Goal: Task Accomplishment & Management: Complete application form

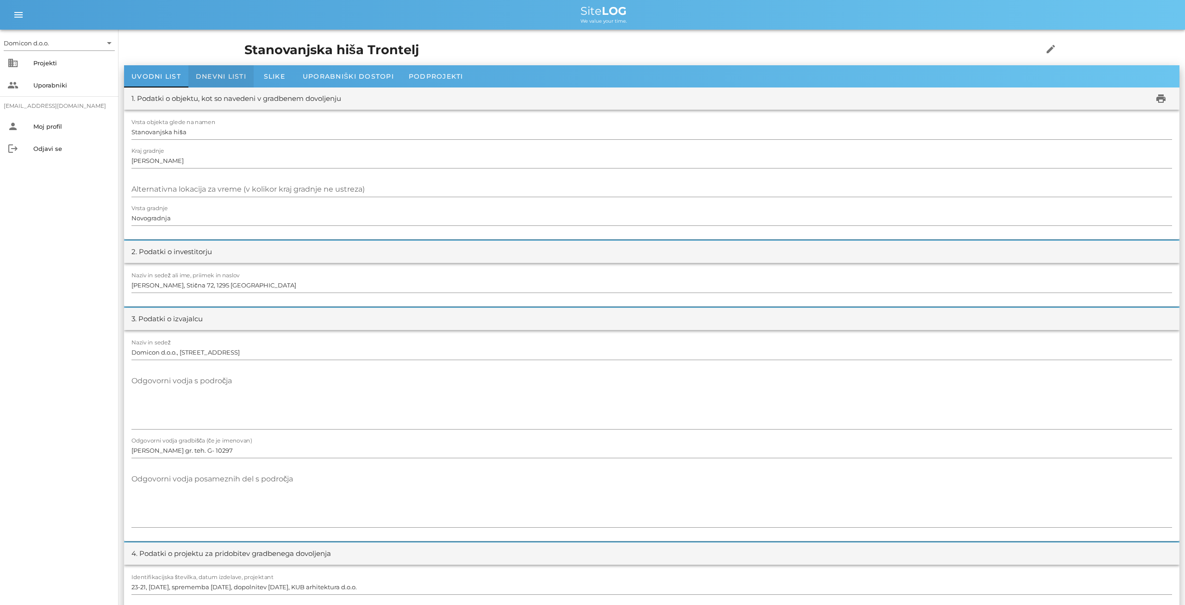
click at [204, 74] on span "Dnevni listi" at bounding box center [221, 76] width 50 height 8
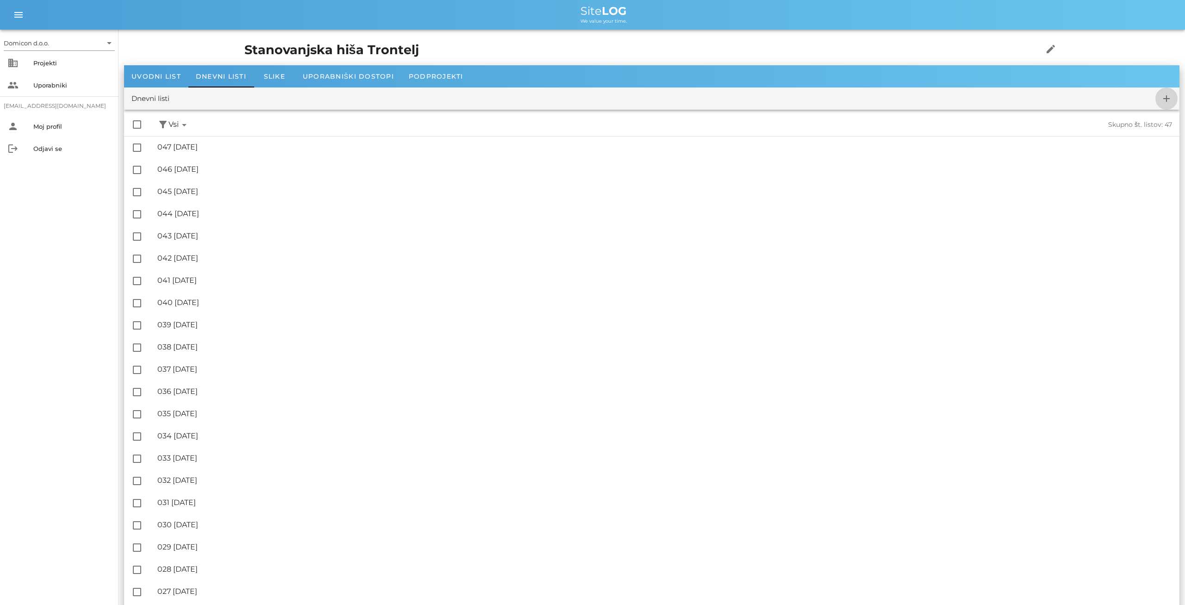
click at [1165, 97] on icon "add" at bounding box center [1166, 98] width 11 height 11
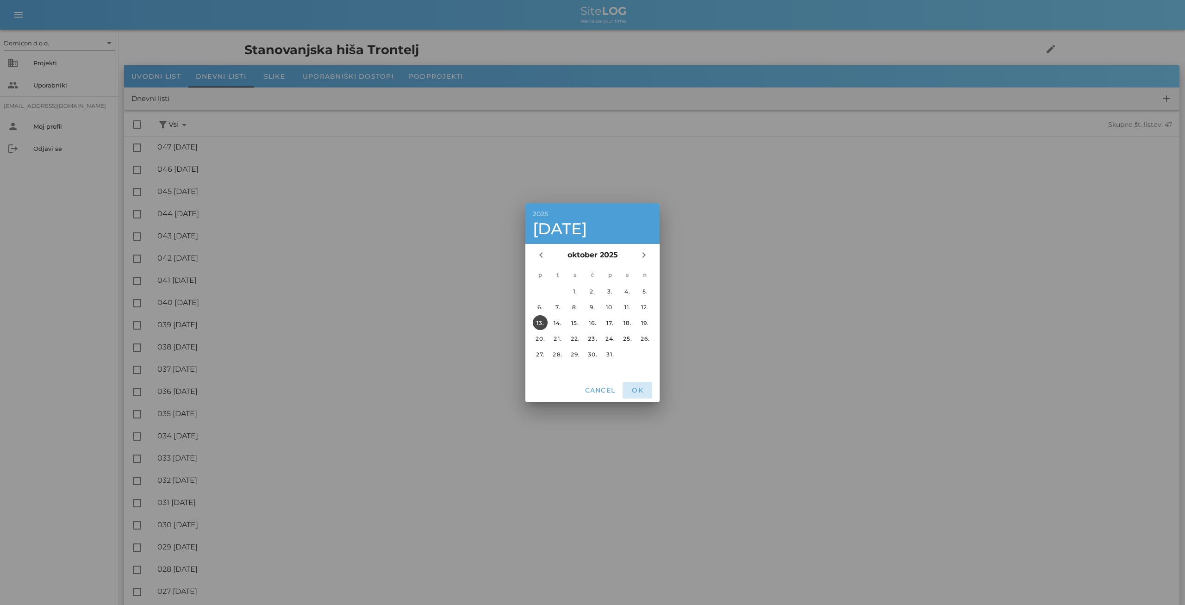
click at [643, 389] on span "OK" at bounding box center [637, 390] width 22 height 8
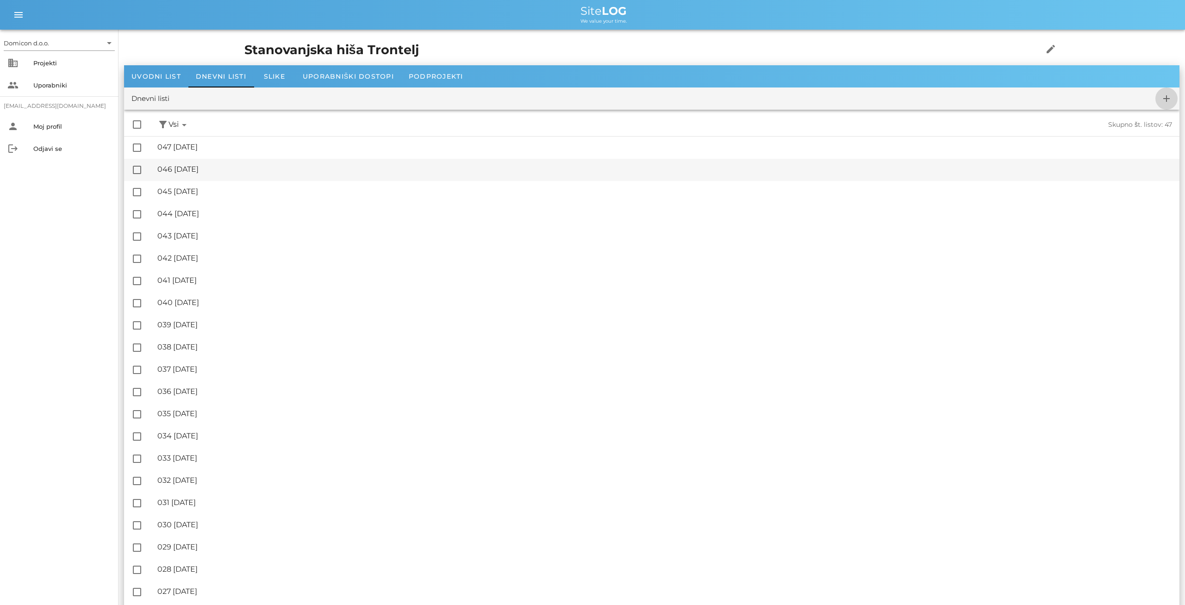
checkbox input "false"
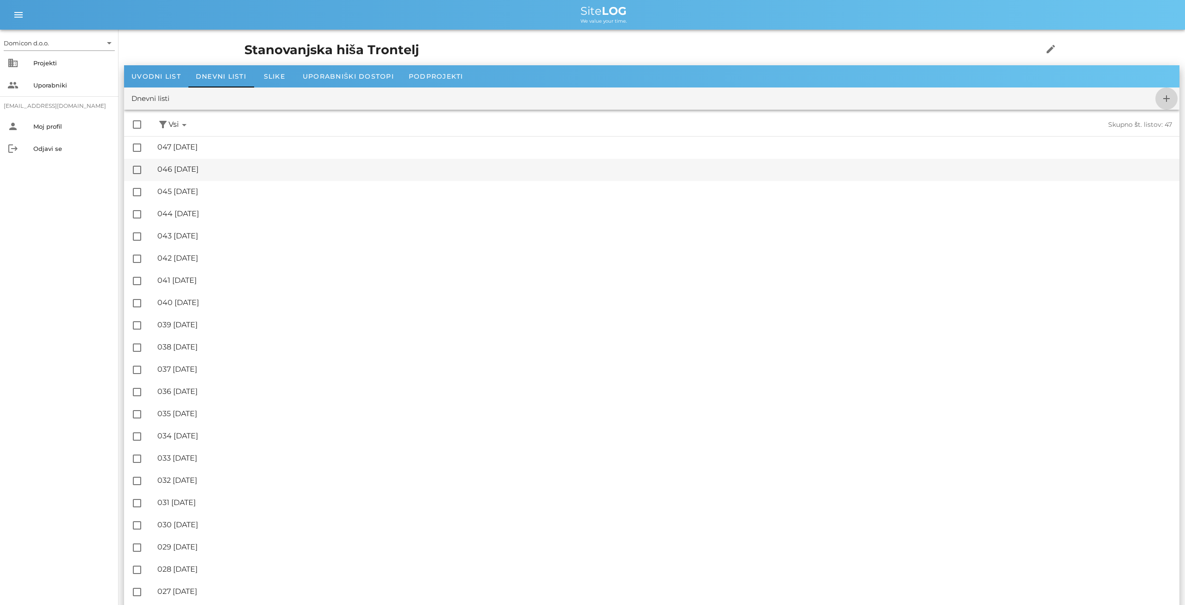
checkbox input "false"
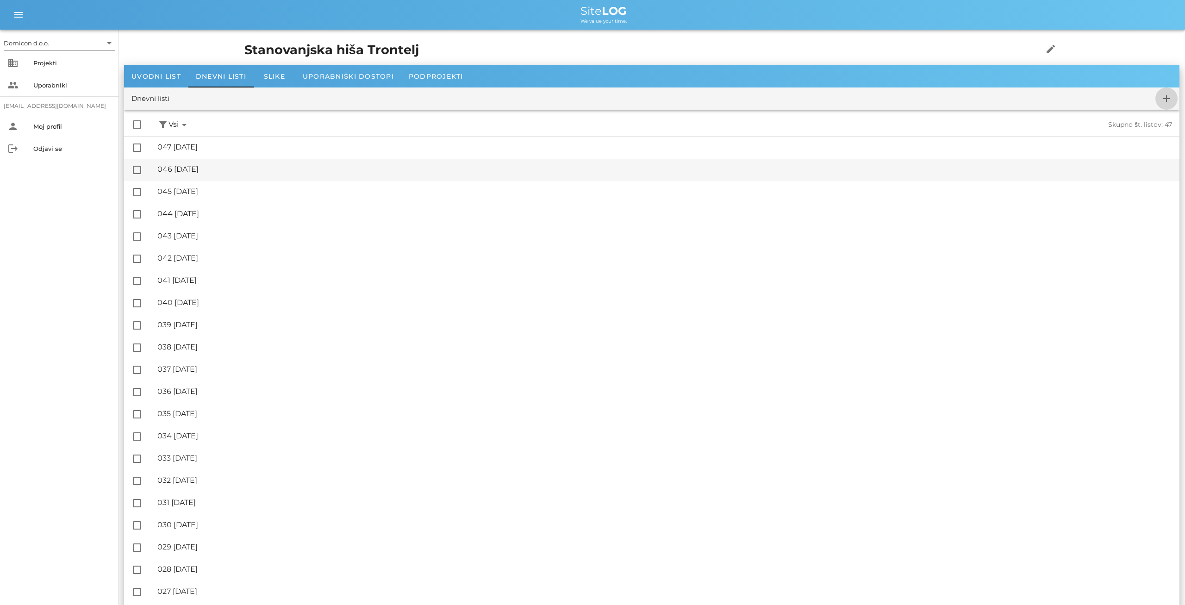
checkbox input "false"
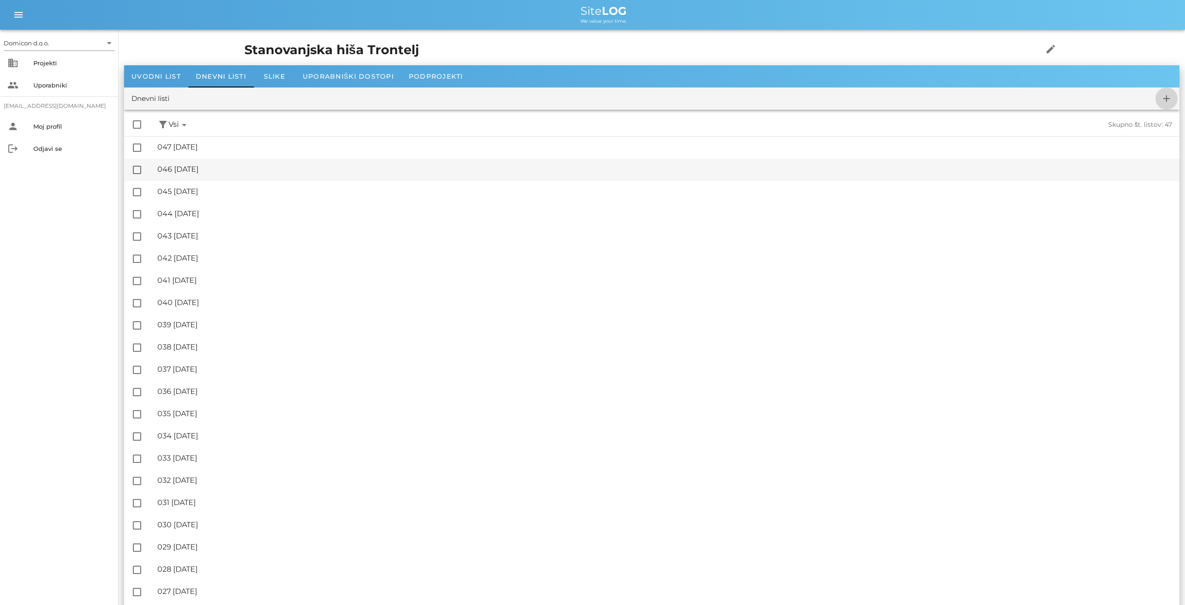
checkbox input "false"
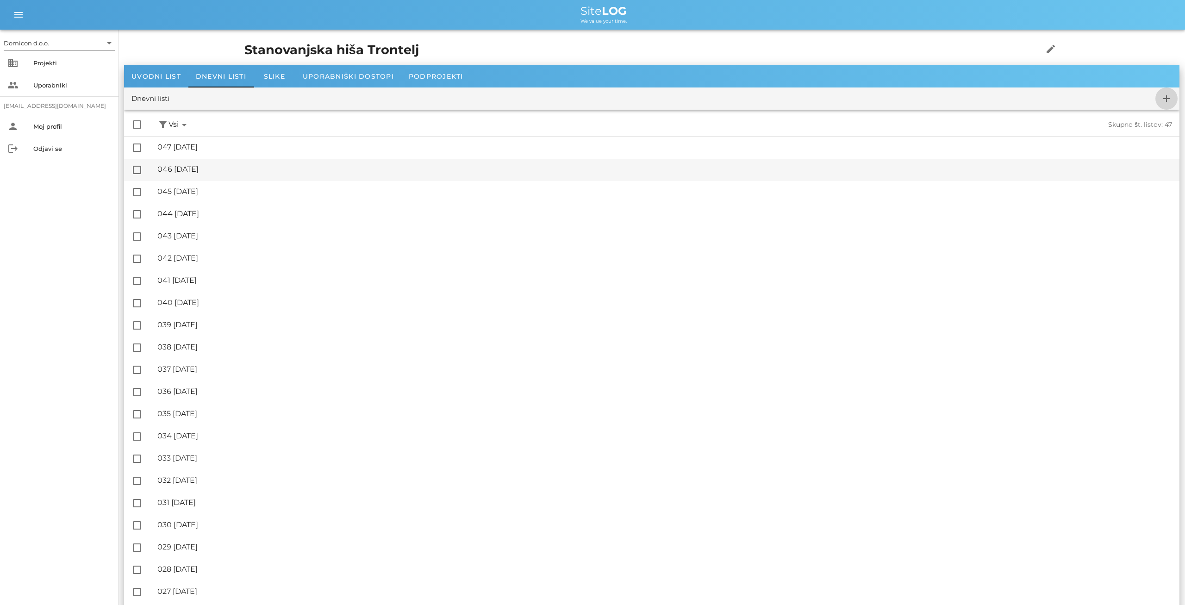
checkbox input "false"
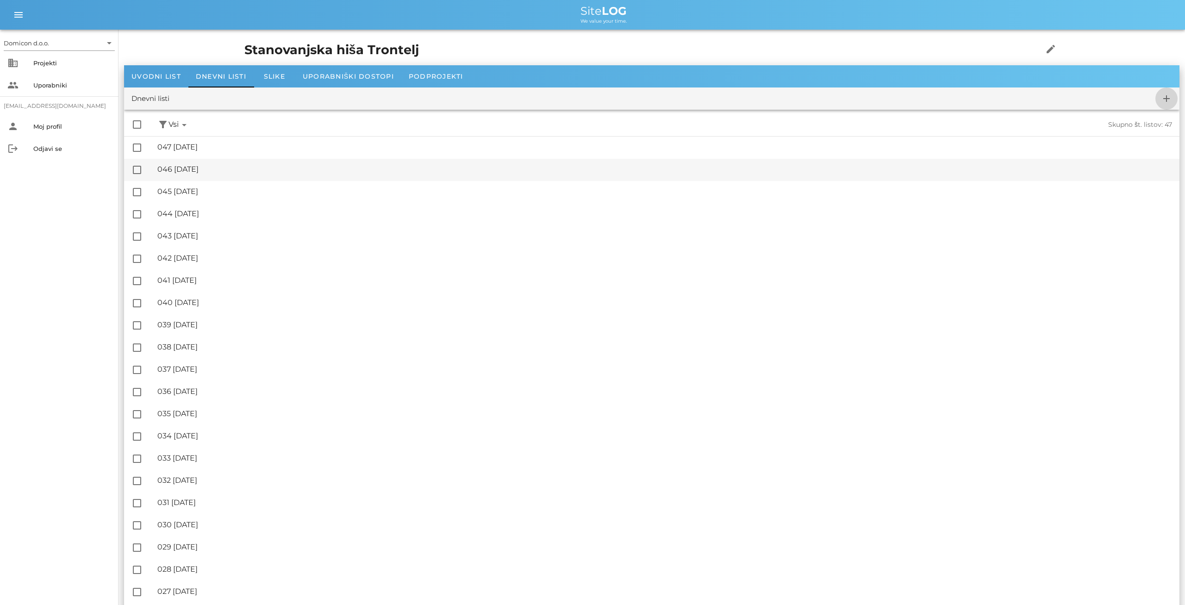
checkbox input "false"
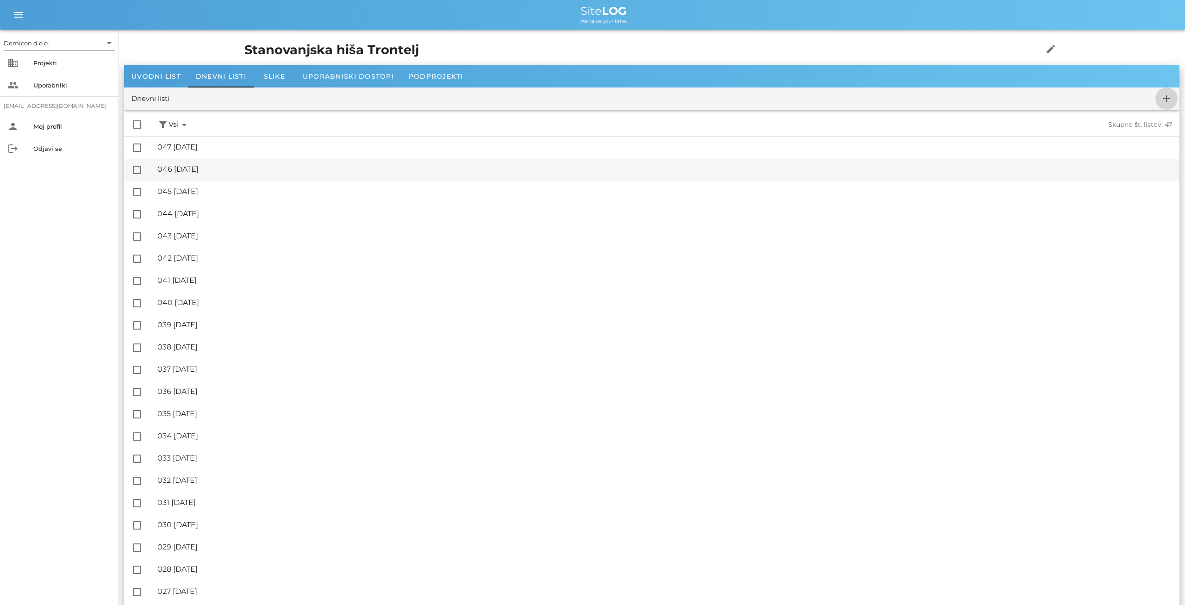
checkbox input "false"
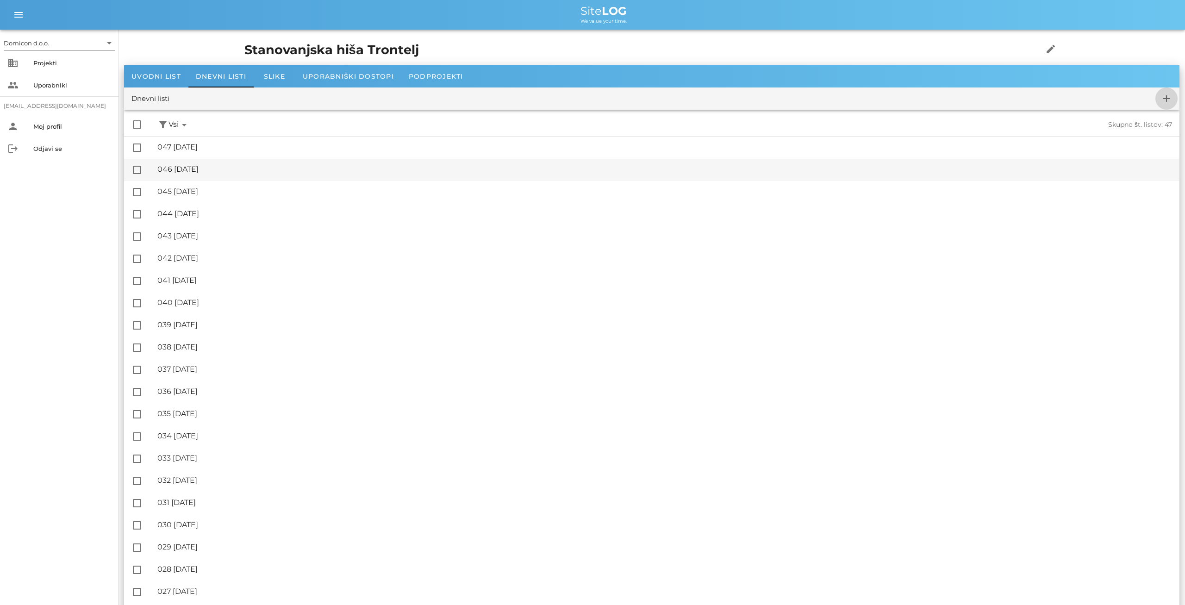
checkbox input "false"
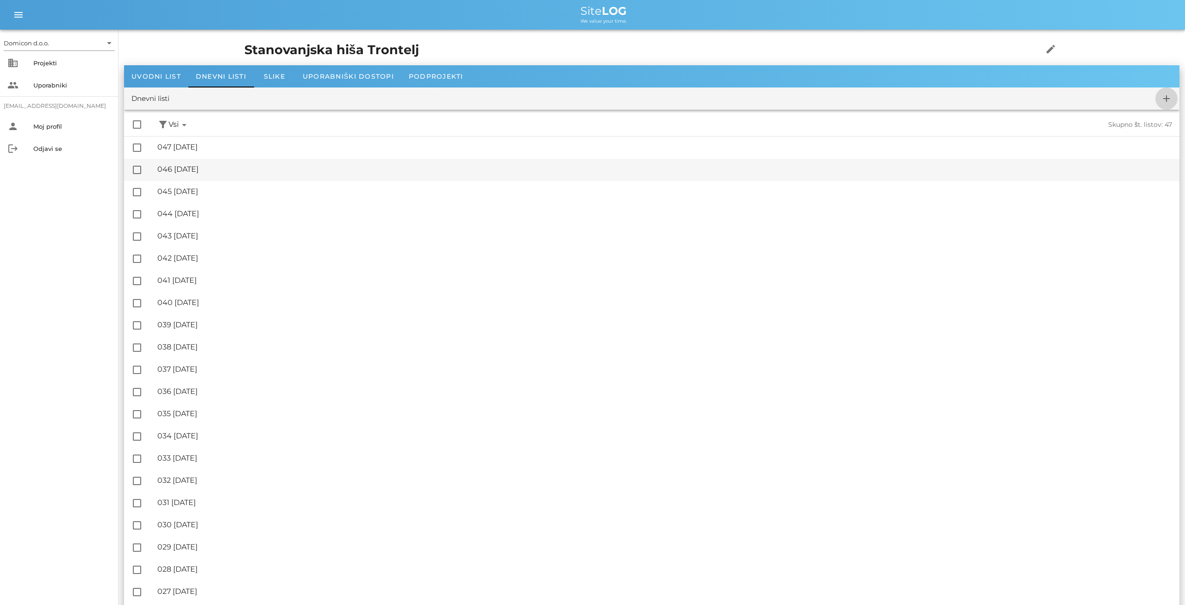
checkbox input "false"
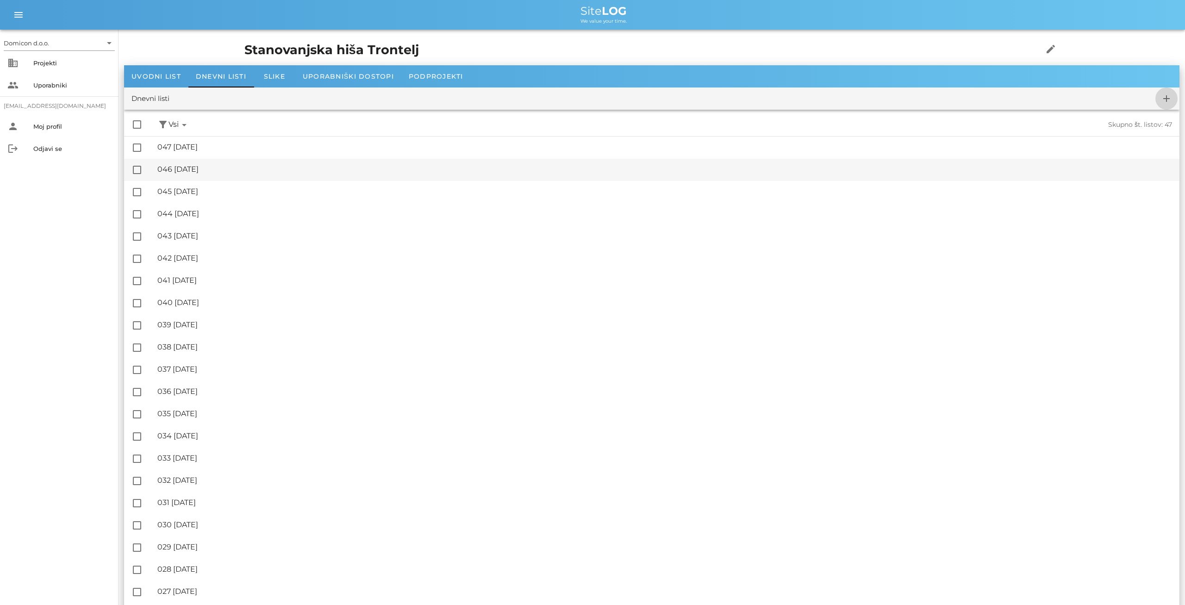
checkbox input "false"
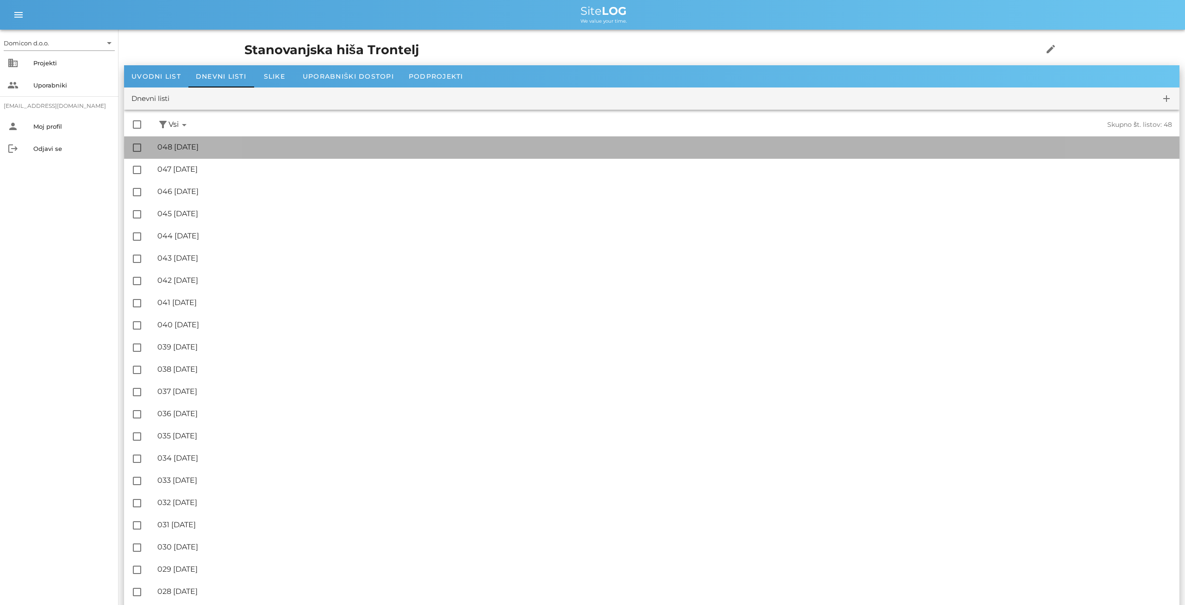
click at [208, 145] on div "🔏 048 [DATE]" at bounding box center [664, 147] width 1014 height 9
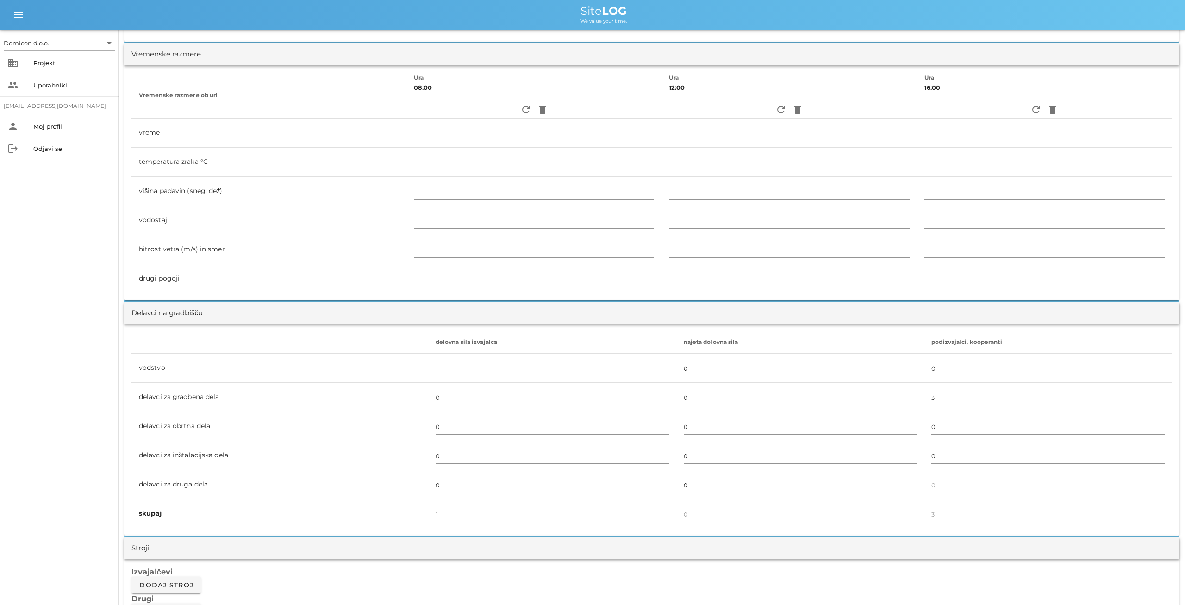
scroll to position [144, 0]
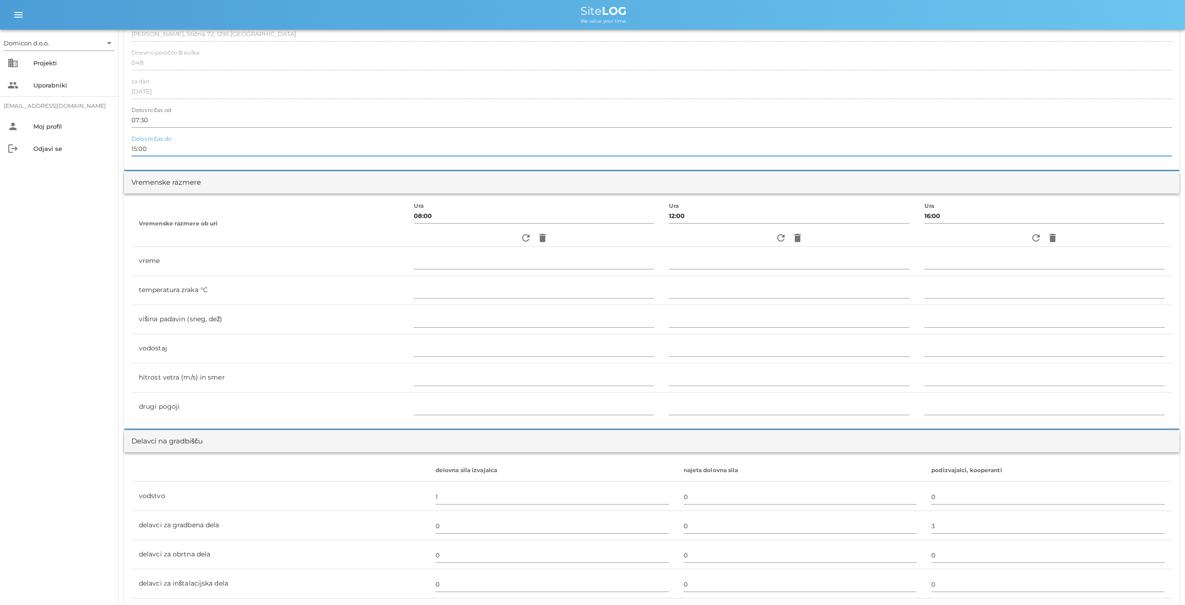
click at [137, 152] on input "15:00" at bounding box center [651, 148] width 1040 height 15
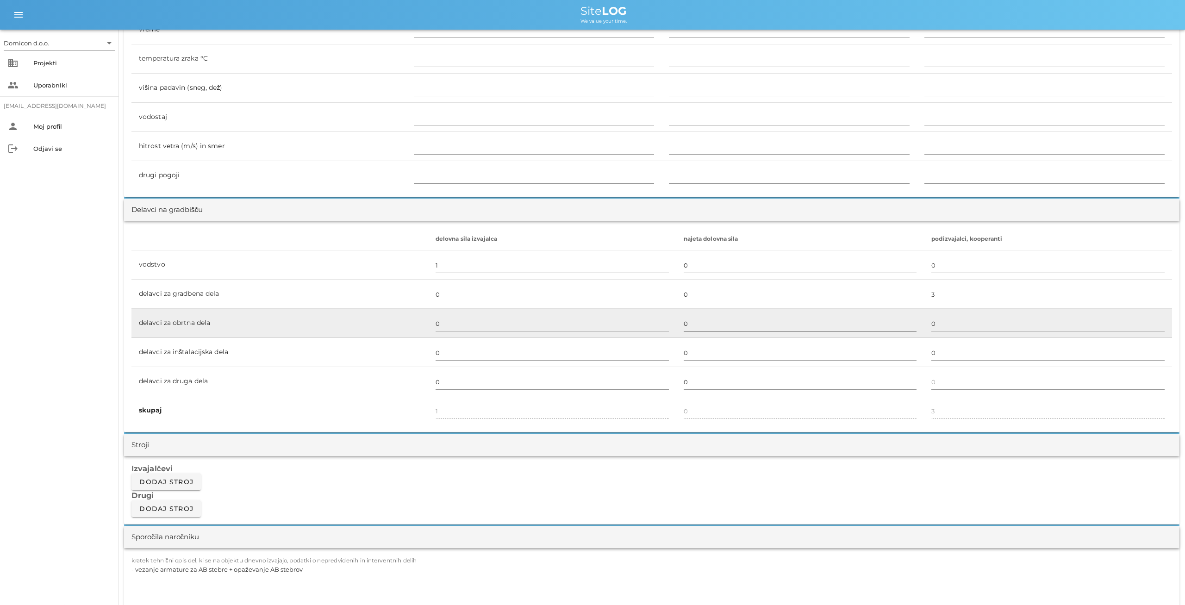
scroll to position [385, 0]
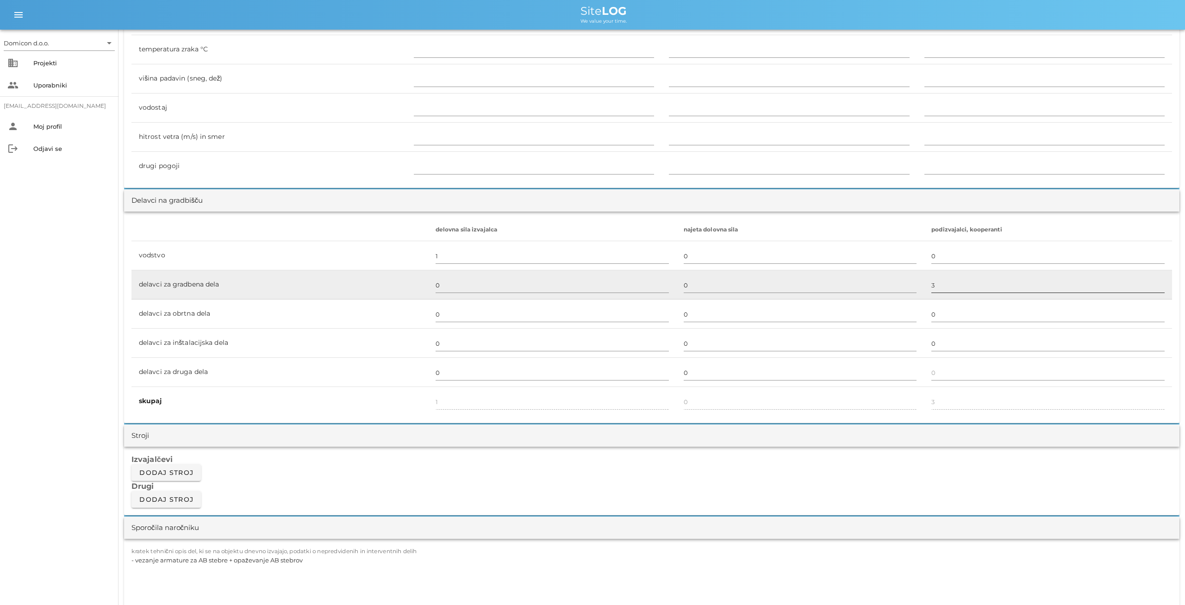
type input "16:00"
click at [931, 285] on input "3" at bounding box center [1047, 285] width 233 height 15
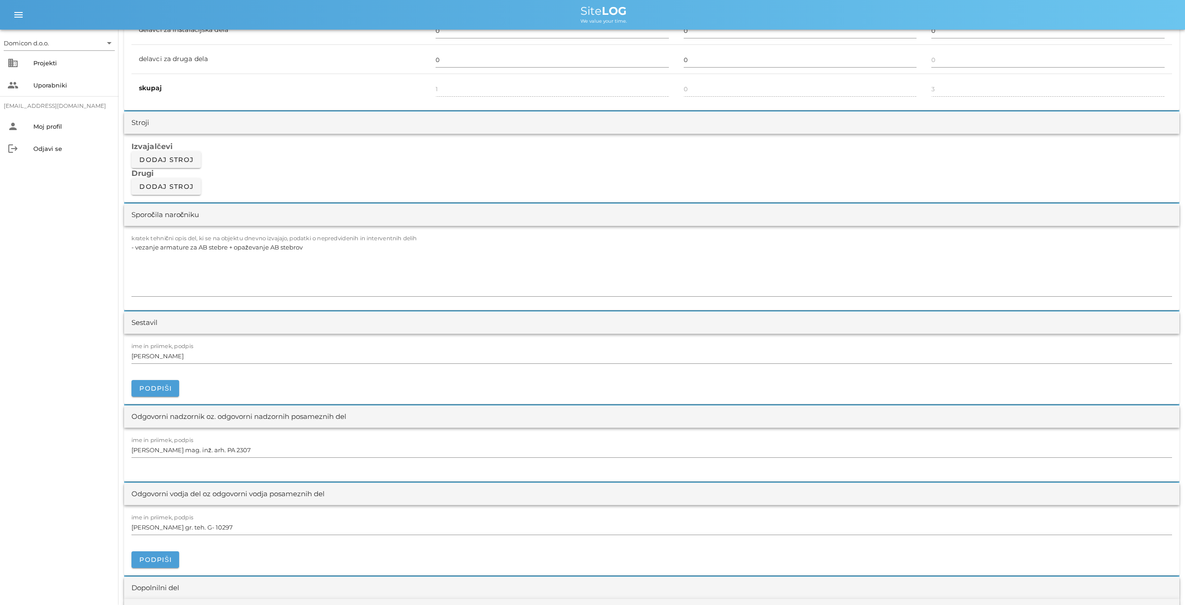
scroll to position [722, 0]
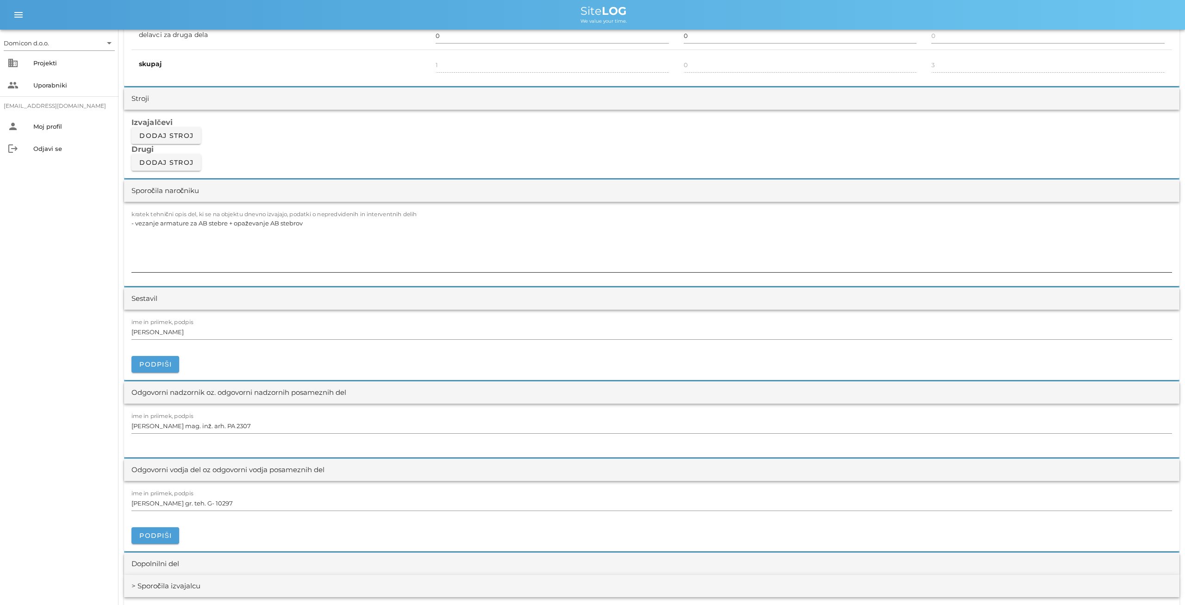
type input "5"
click at [306, 223] on textarea "- vezanje armature za AB stebre + opaževanje AB stebrov" at bounding box center [651, 245] width 1040 height 56
click at [236, 223] on textarea "- vezanje armature za AB stebre + opaževanje AB stebrov" at bounding box center [651, 245] width 1040 height 56
click at [217, 219] on textarea "- opaževanje AB stebrov" at bounding box center [651, 245] width 1040 height 56
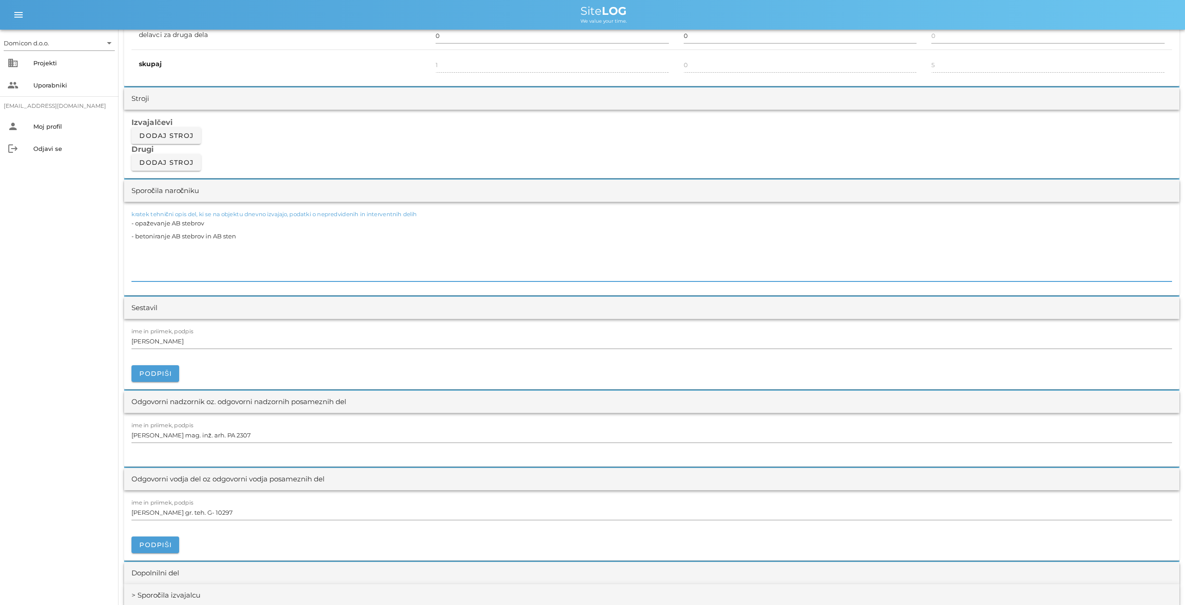
type textarea "- opaževanje AB stebrov - betoniranje AB stebrov in AB stene"
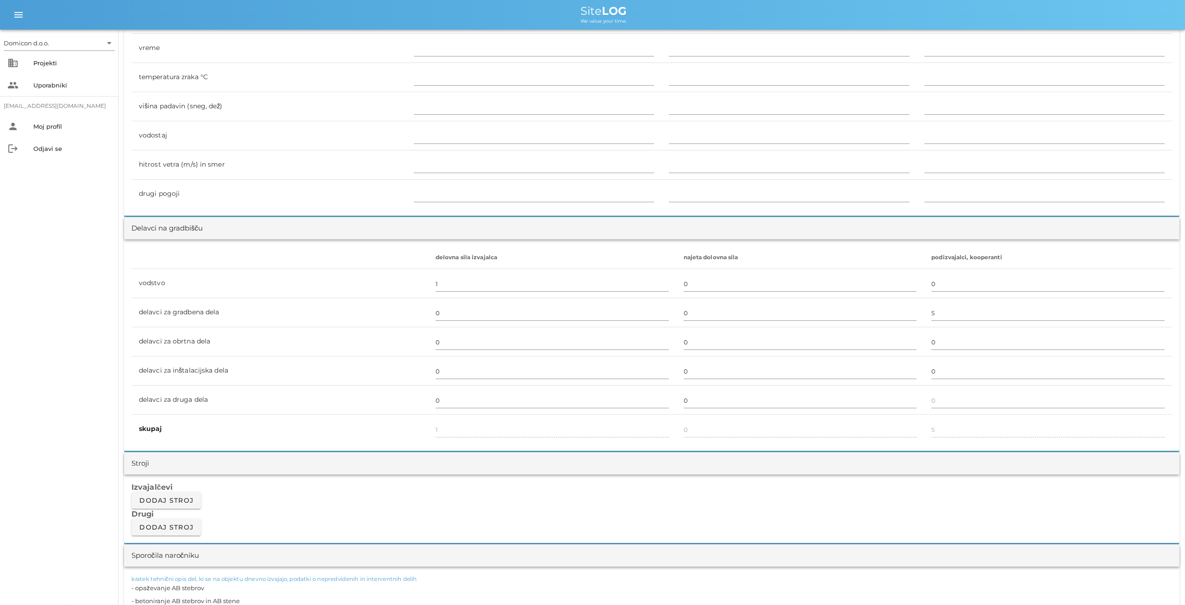
scroll to position [0, 0]
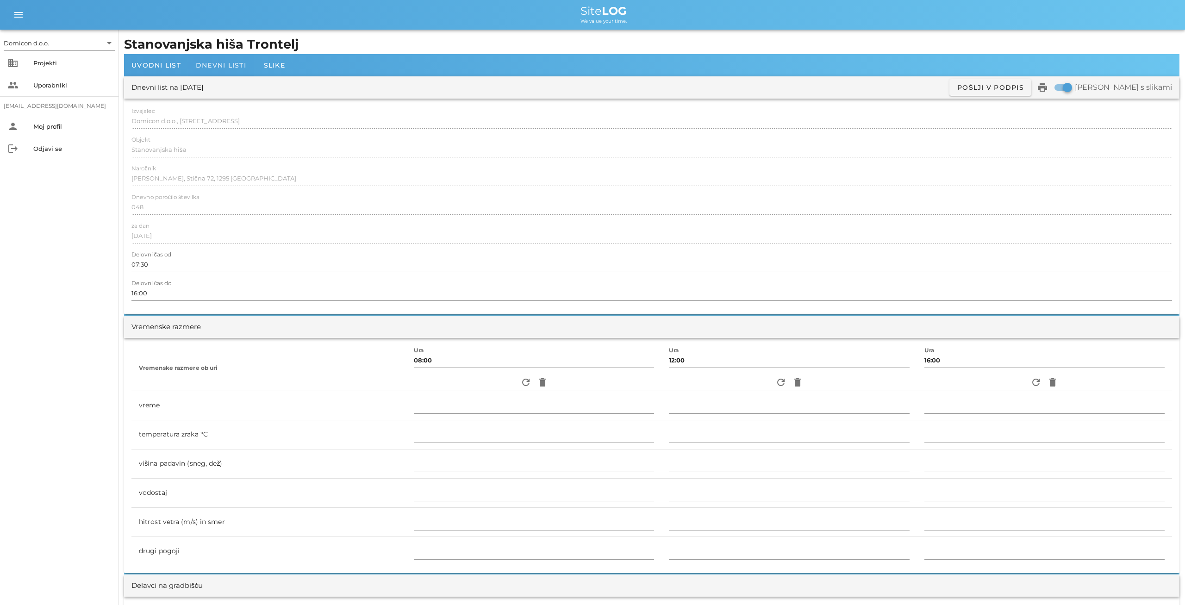
click at [196, 64] on span "Dnevni listi" at bounding box center [221, 65] width 50 height 8
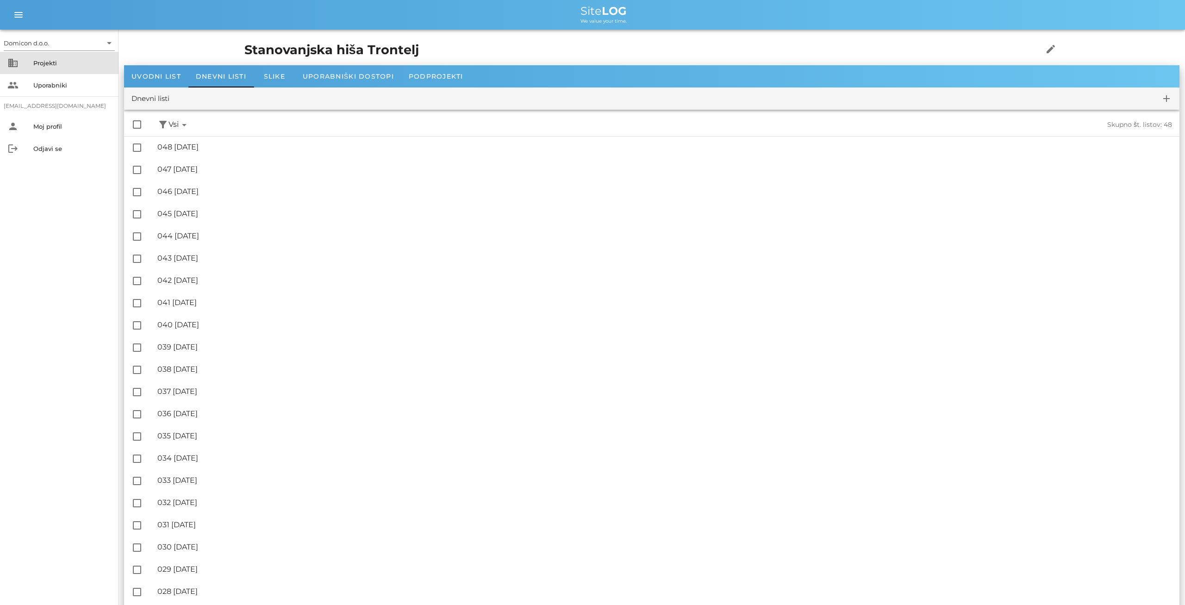
click at [57, 64] on div "Projekti" at bounding box center [72, 62] width 78 height 7
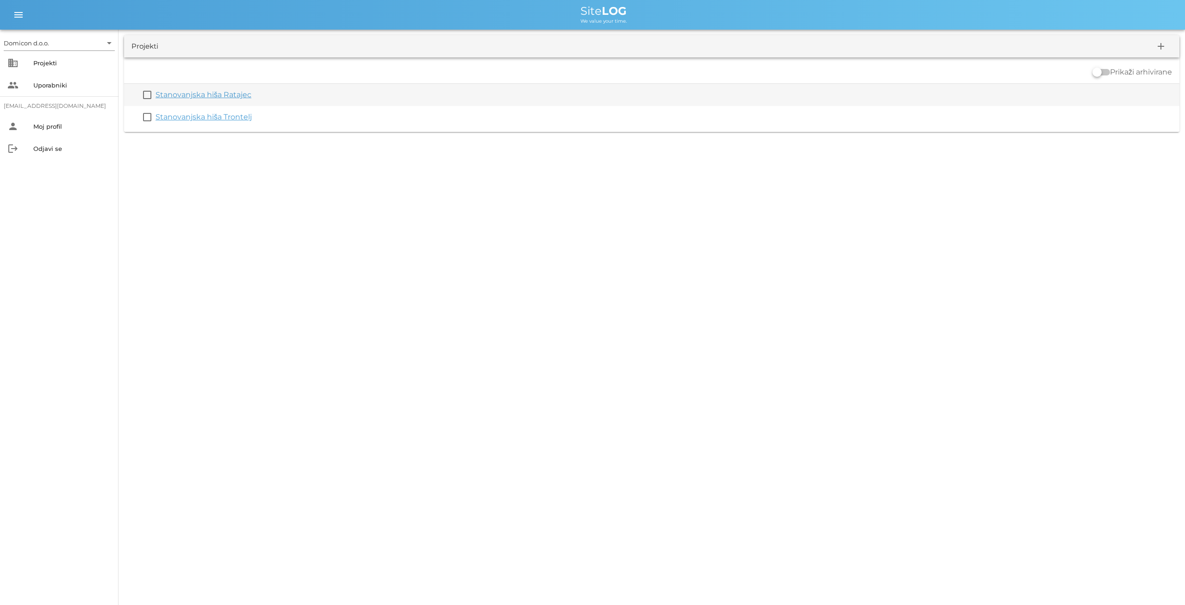
click at [210, 95] on link "Stanovanjska hiša Ratajec" at bounding box center [203, 94] width 96 height 9
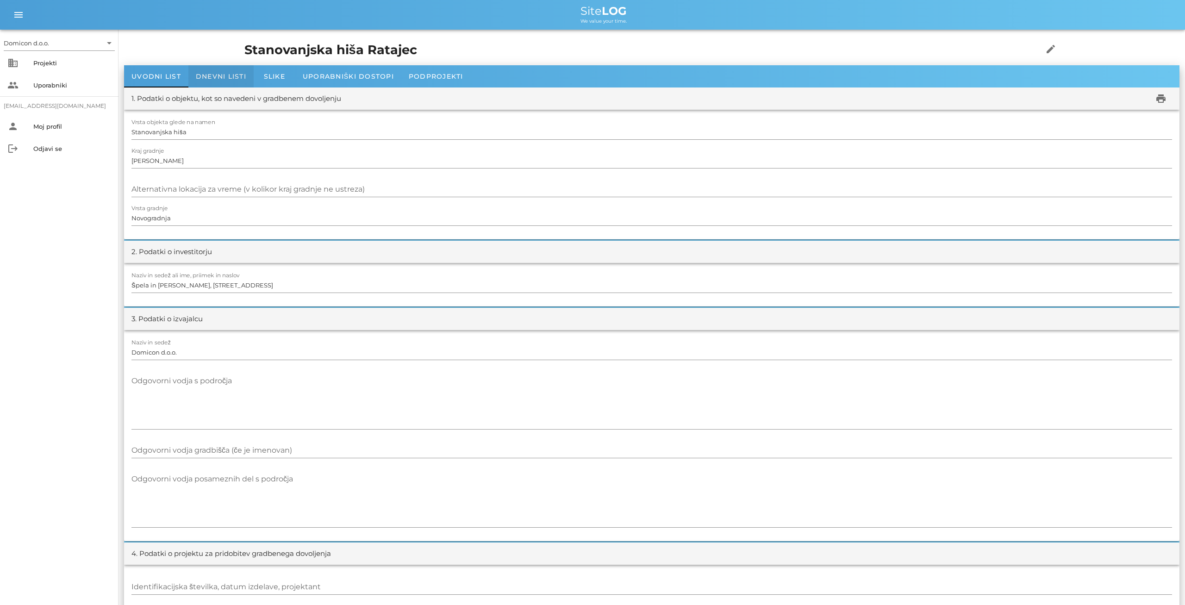
click at [210, 78] on span "Dnevni listi" at bounding box center [221, 76] width 50 height 8
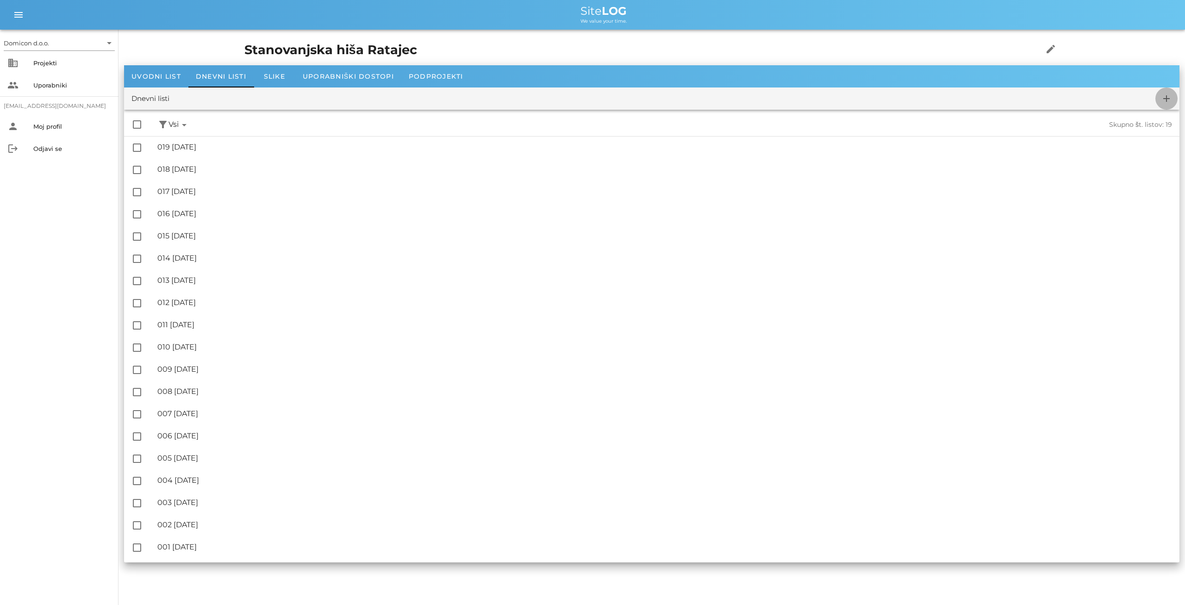
click at [1165, 98] on icon "add" at bounding box center [1166, 98] width 11 height 11
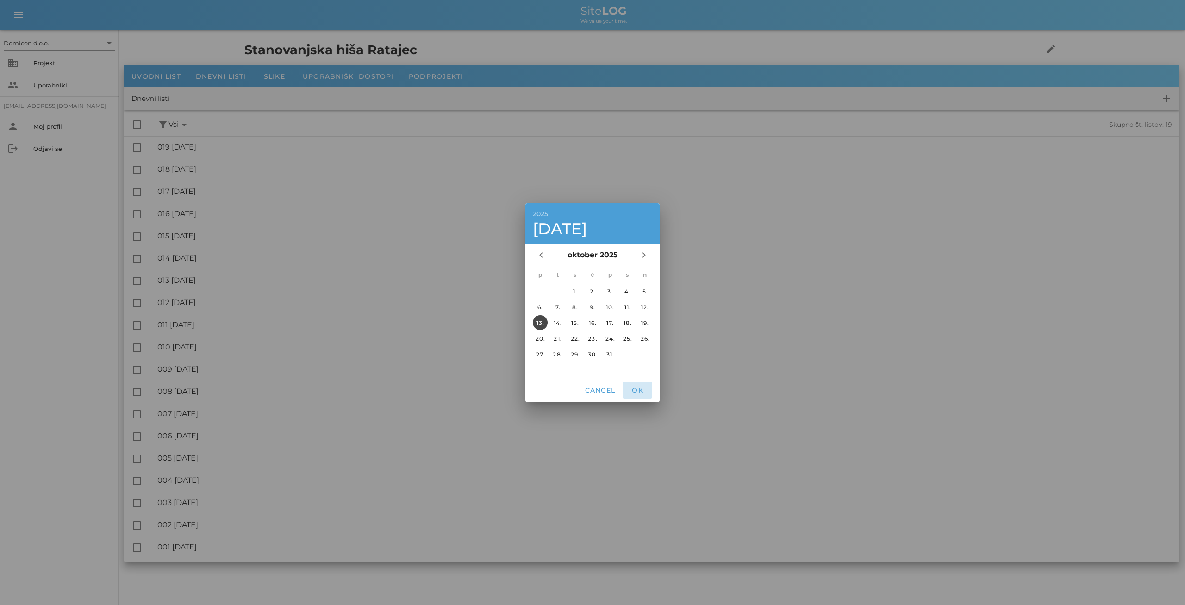
click at [639, 396] on button "OK" at bounding box center [637, 390] width 30 height 17
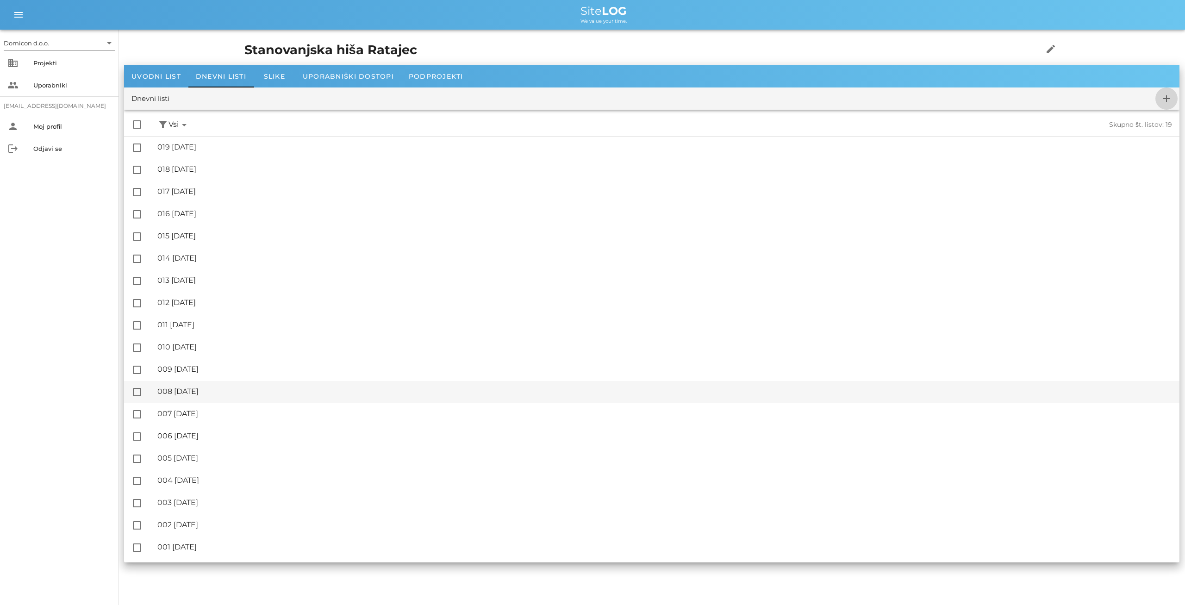
checkbox input "false"
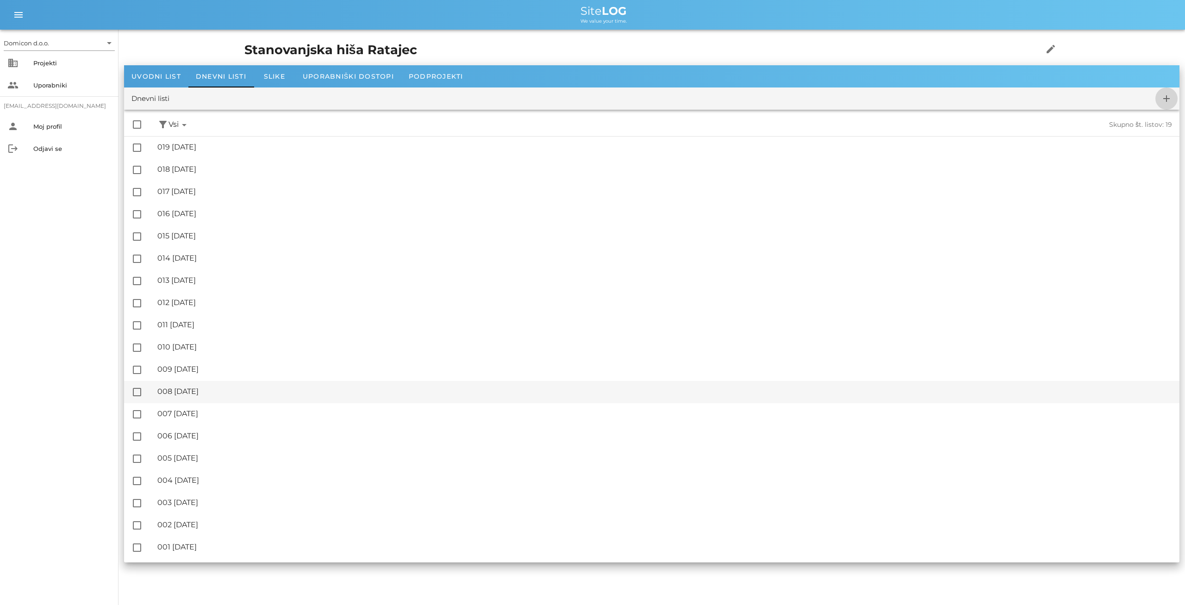
checkbox input "false"
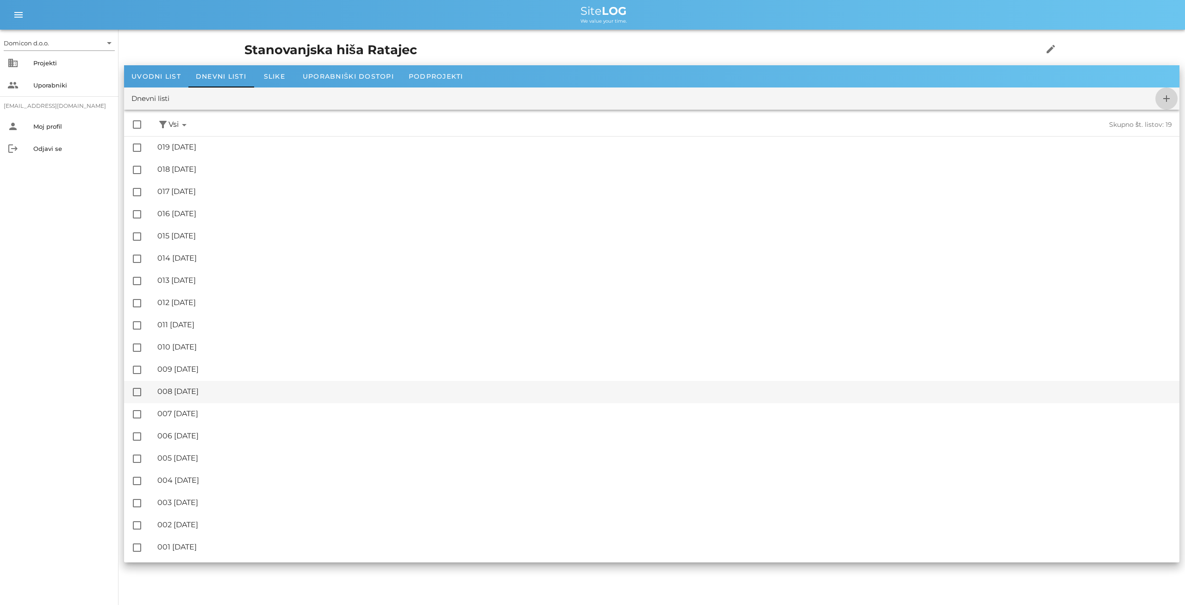
checkbox input "false"
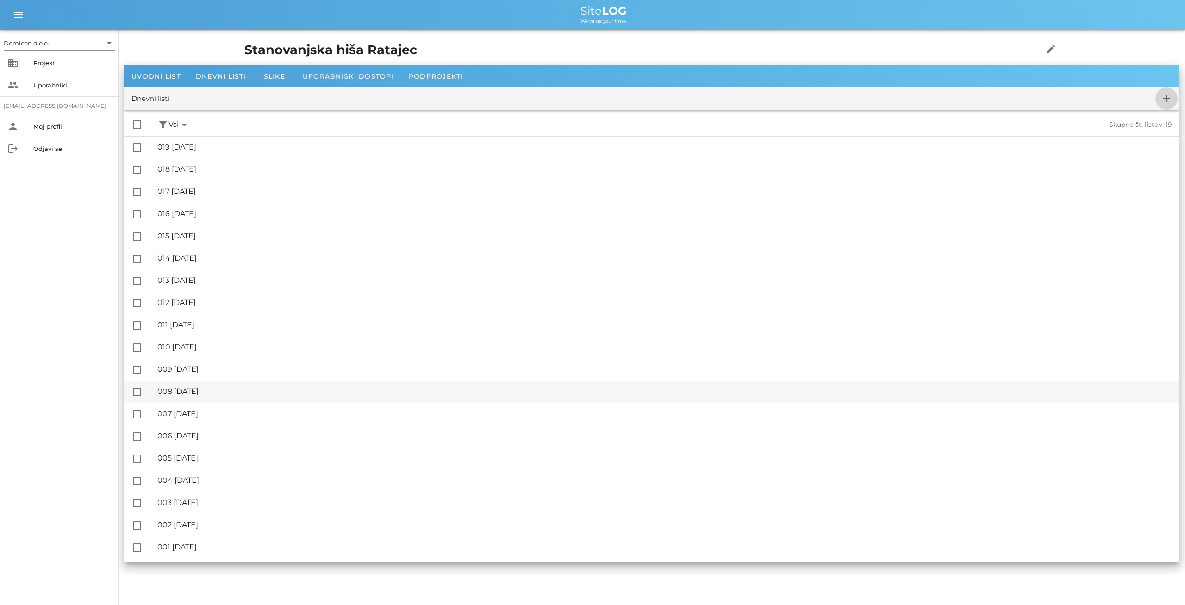
checkbox input "false"
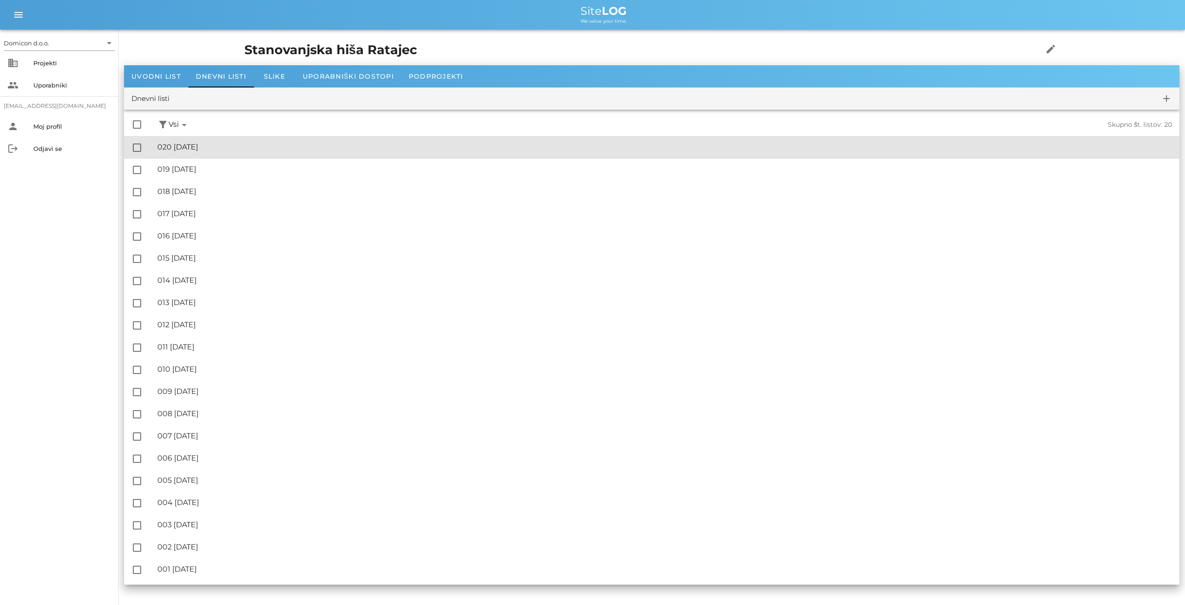
click at [233, 151] on div "🔏 020 [DATE]" at bounding box center [664, 147] width 1014 height 9
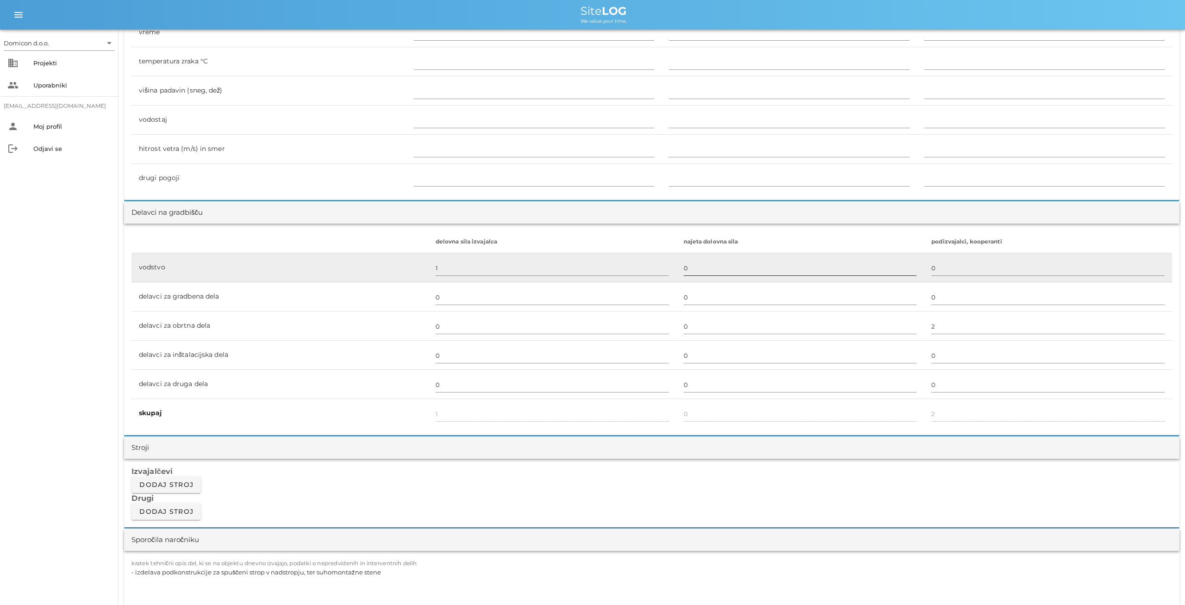
scroll to position [385, 0]
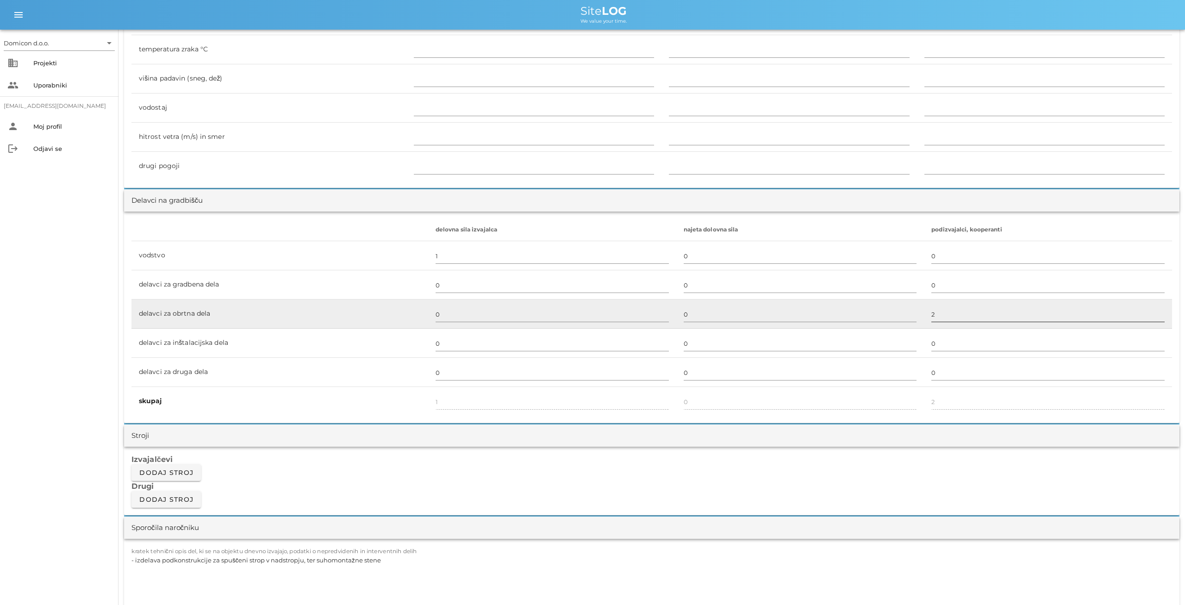
click at [931, 314] on input "2" at bounding box center [1047, 314] width 233 height 15
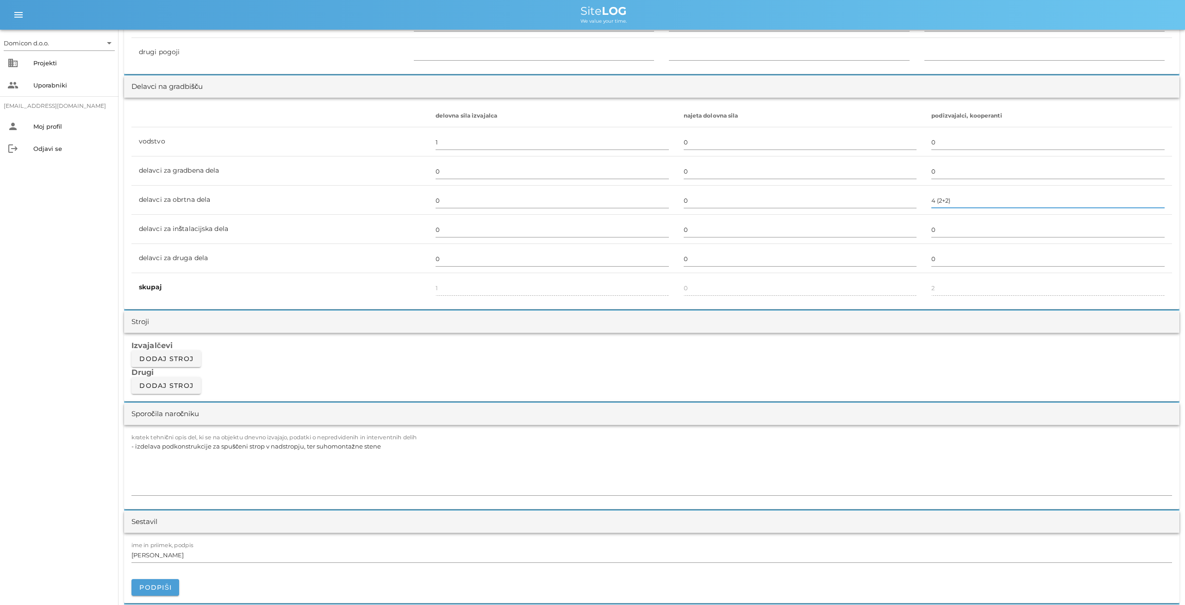
scroll to position [529, 0]
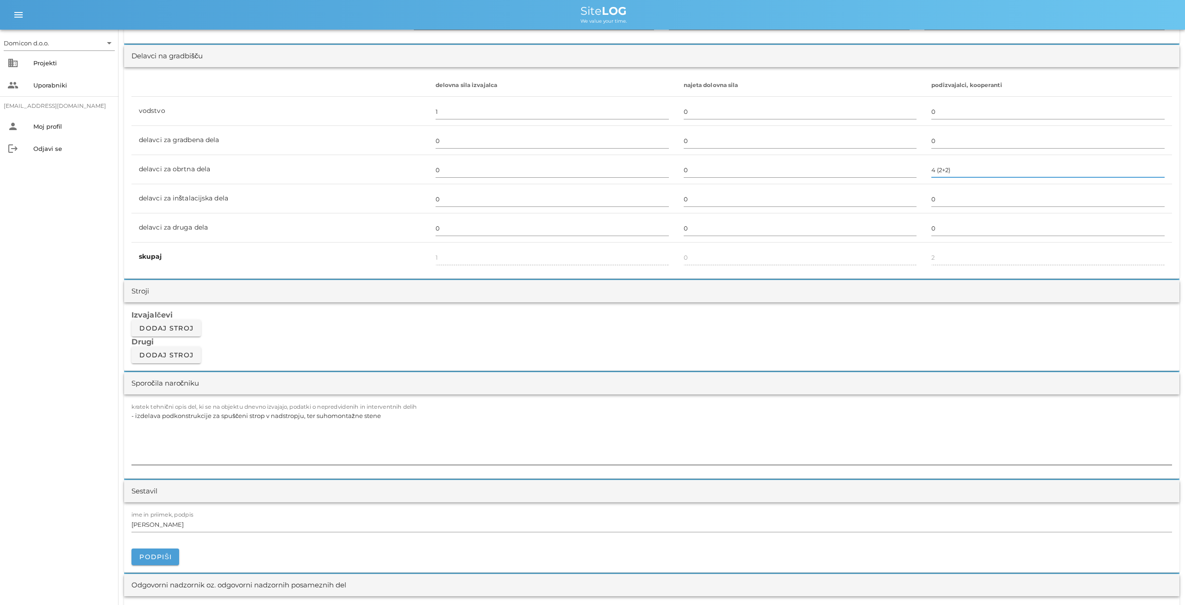
type input "4 (2+2)"
type input "4"
click at [390, 414] on textarea "- izdelava podkonstrukcije za spuščeni strop v nadstropju, ter suhomontažne ste…" at bounding box center [651, 437] width 1040 height 56
type textarea "- izdelava podkonstrukcije za spuščeni strop v nadstropju, ter suhomontažne ste…"
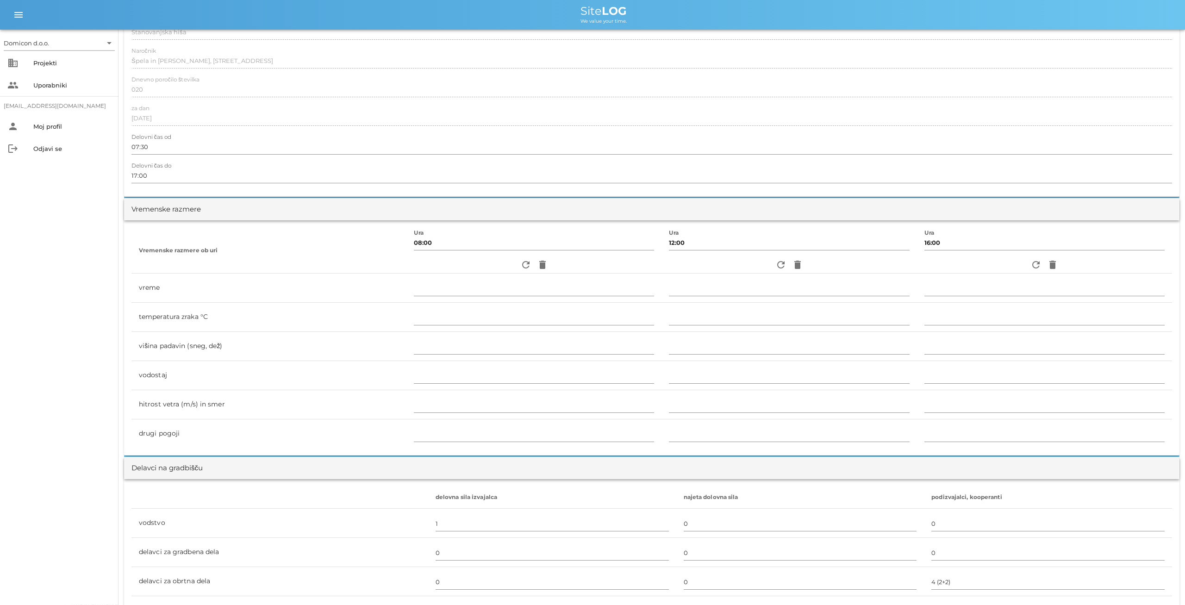
scroll to position [0, 0]
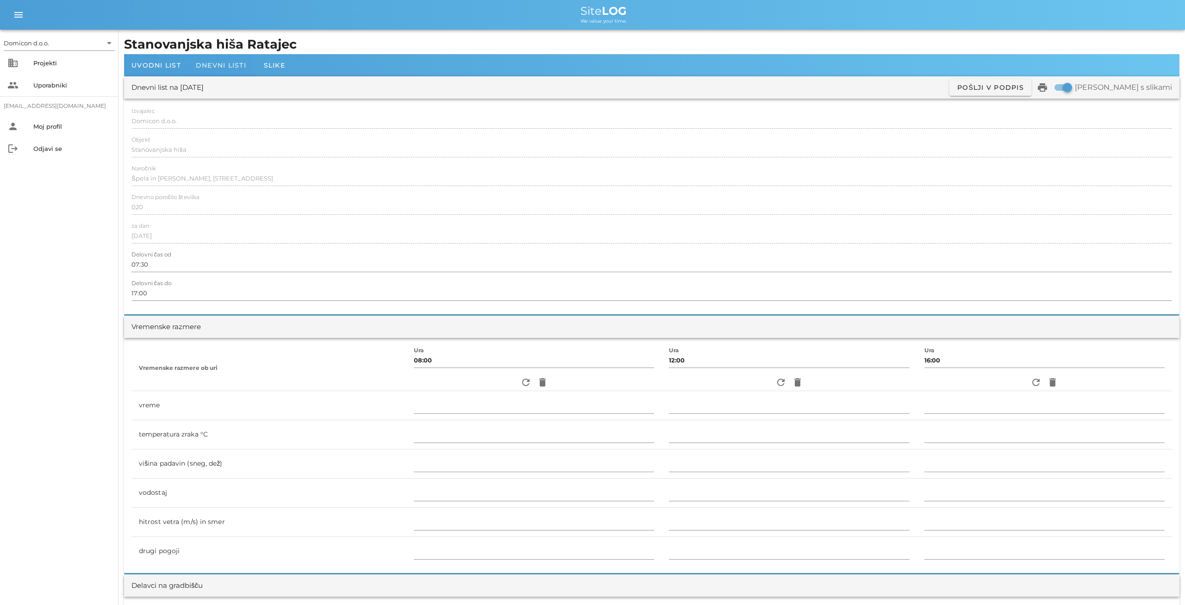
click at [208, 64] on span "Dnevni listi" at bounding box center [221, 65] width 50 height 8
